Goal: Task Accomplishment & Management: Manage account settings

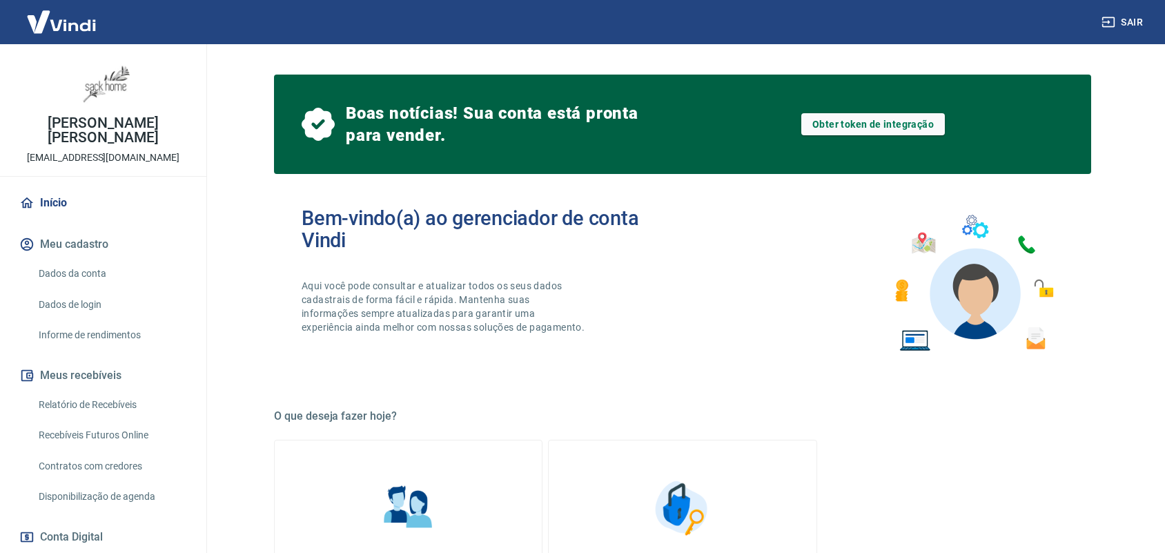
scroll to position [625, 0]
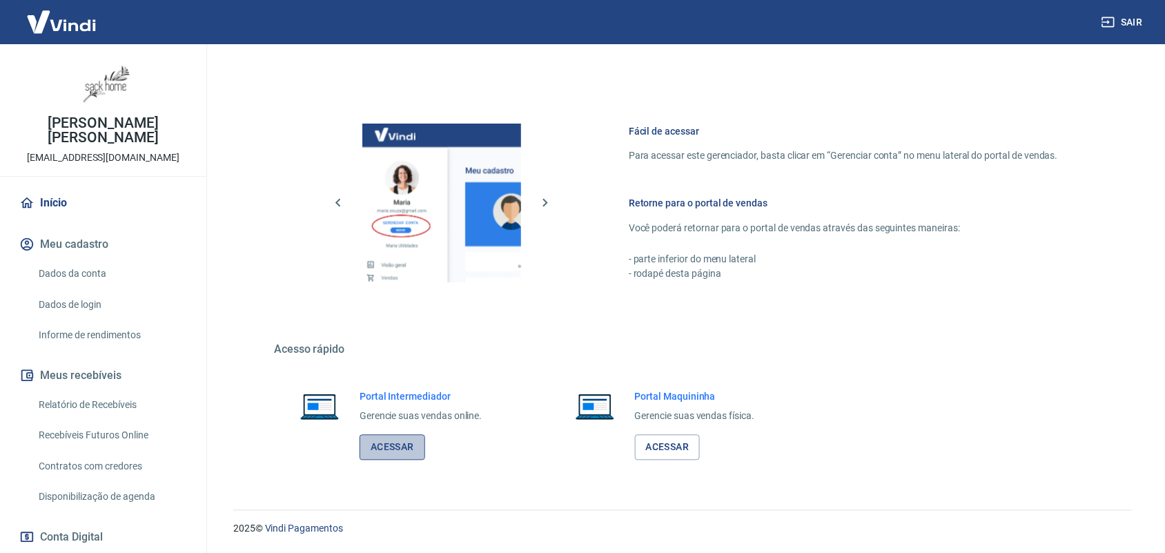
click at [371, 460] on link "Acessar" at bounding box center [392, 448] width 66 height 26
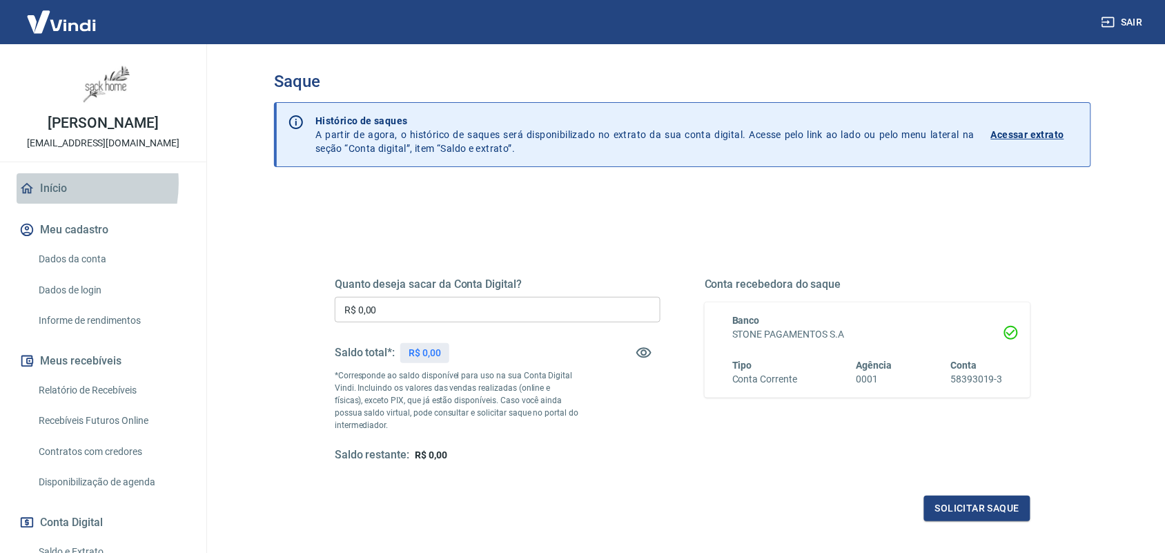
click at [43, 183] on link "Início" at bounding box center [103, 188] width 173 height 30
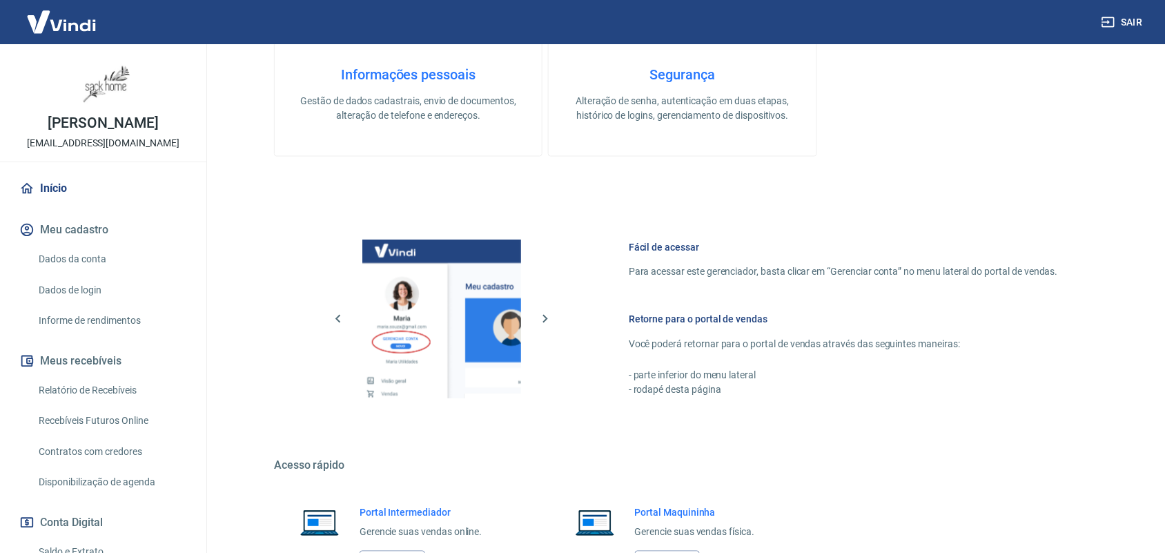
scroll to position [625, 0]
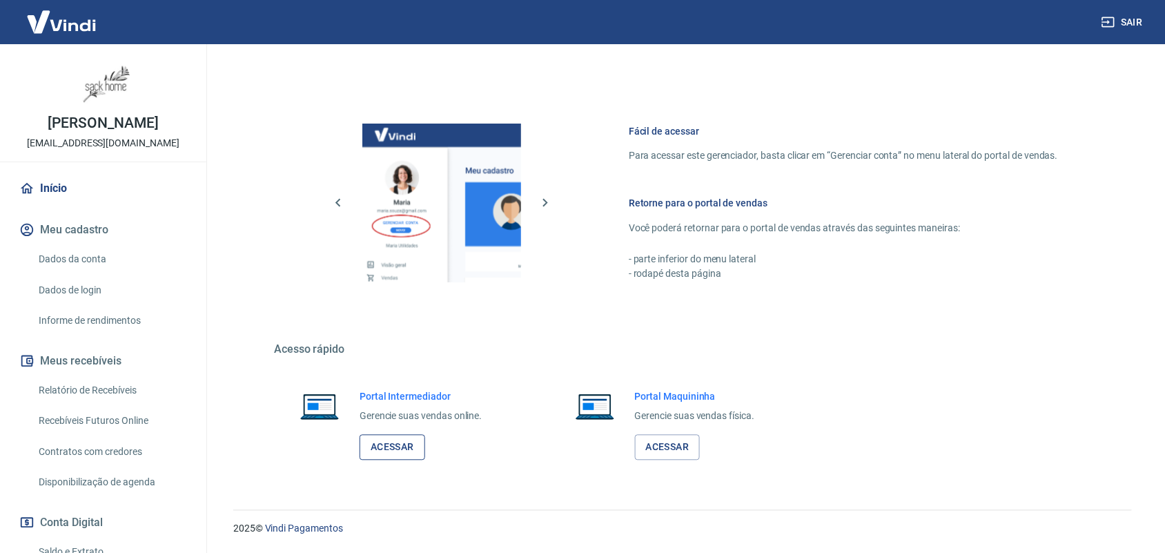
click at [384, 449] on link "Acessar" at bounding box center [392, 448] width 66 height 26
